Goal: Information Seeking & Learning: Learn about a topic

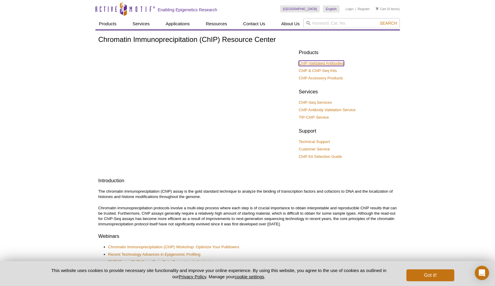
click at [308, 63] on link "ChIP-Validated Antibodies" at bounding box center [321, 63] width 45 height 5
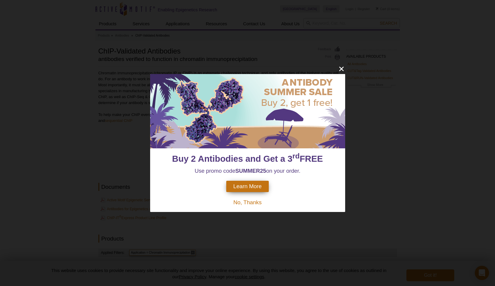
click at [255, 202] on span "No, Thanks" at bounding box center [247, 202] width 28 height 6
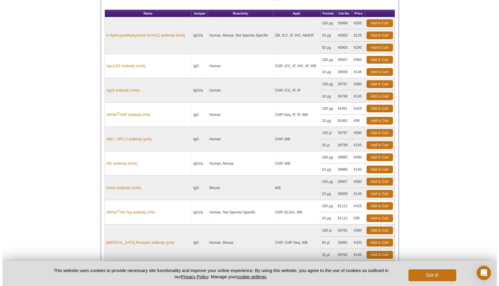
scroll to position [438, 0]
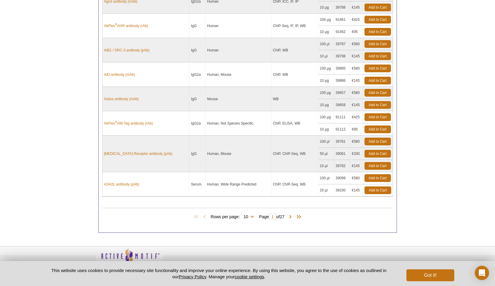
click at [251, 215] on span "Rows per page: 10 25 50 100 All 10" at bounding box center [232, 216] width 45 height 6
click at [291, 216] on span at bounding box center [290, 217] width 6 height 6
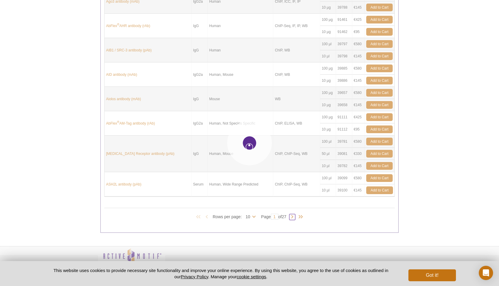
type input "2"
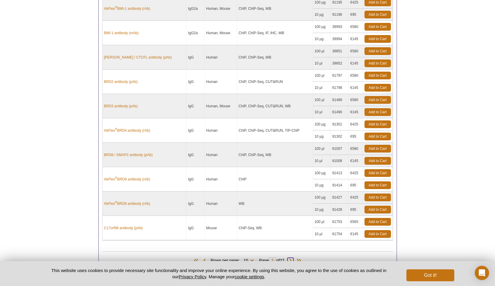
scroll to position [382, 0]
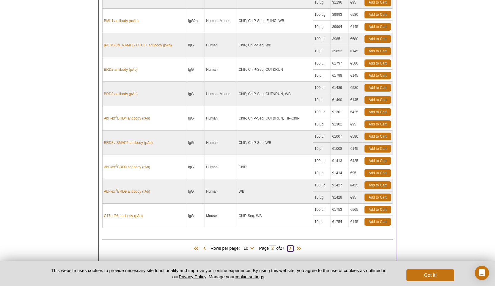
click at [291, 248] on span at bounding box center [290, 248] width 6 height 6
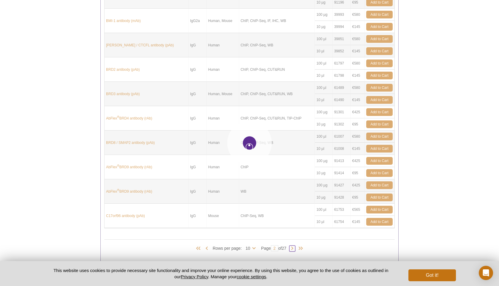
type input "3"
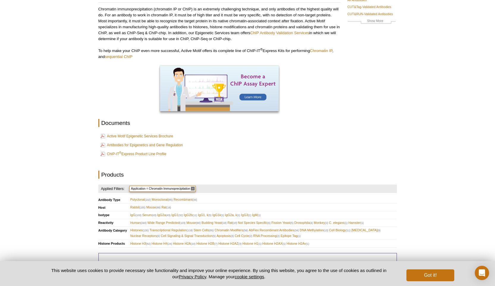
scroll to position [0, 0]
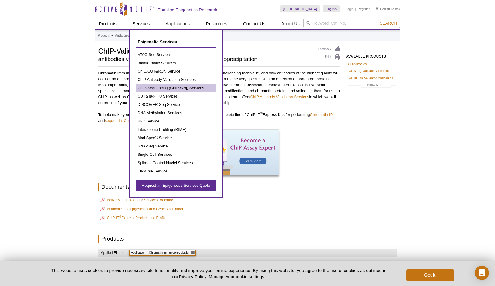
click at [164, 91] on link "ChIP-Sequencing (ChIP-Seq) Services" at bounding box center [176, 88] width 80 height 8
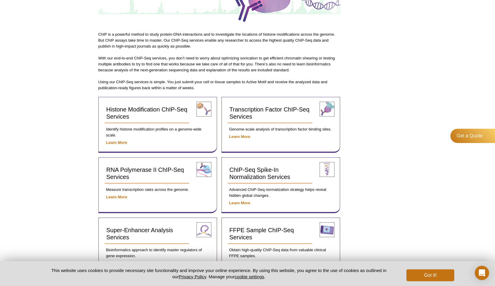
scroll to position [188, 0]
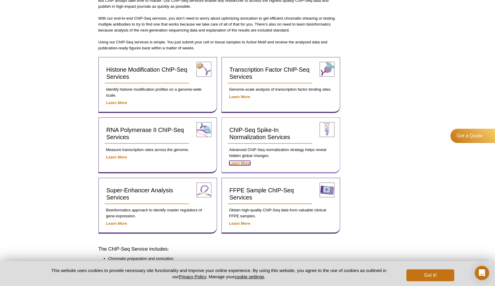
click at [242, 163] on strong "Learn More" at bounding box center [239, 163] width 21 height 4
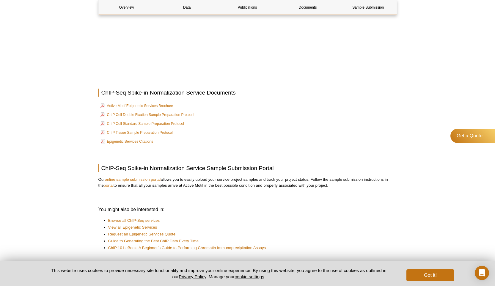
scroll to position [662, 0]
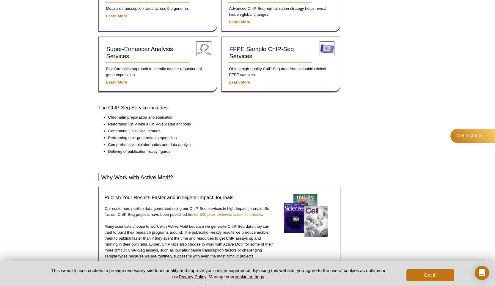
scroll to position [193, 0]
